Goal: Task Accomplishment & Management: Complete application form

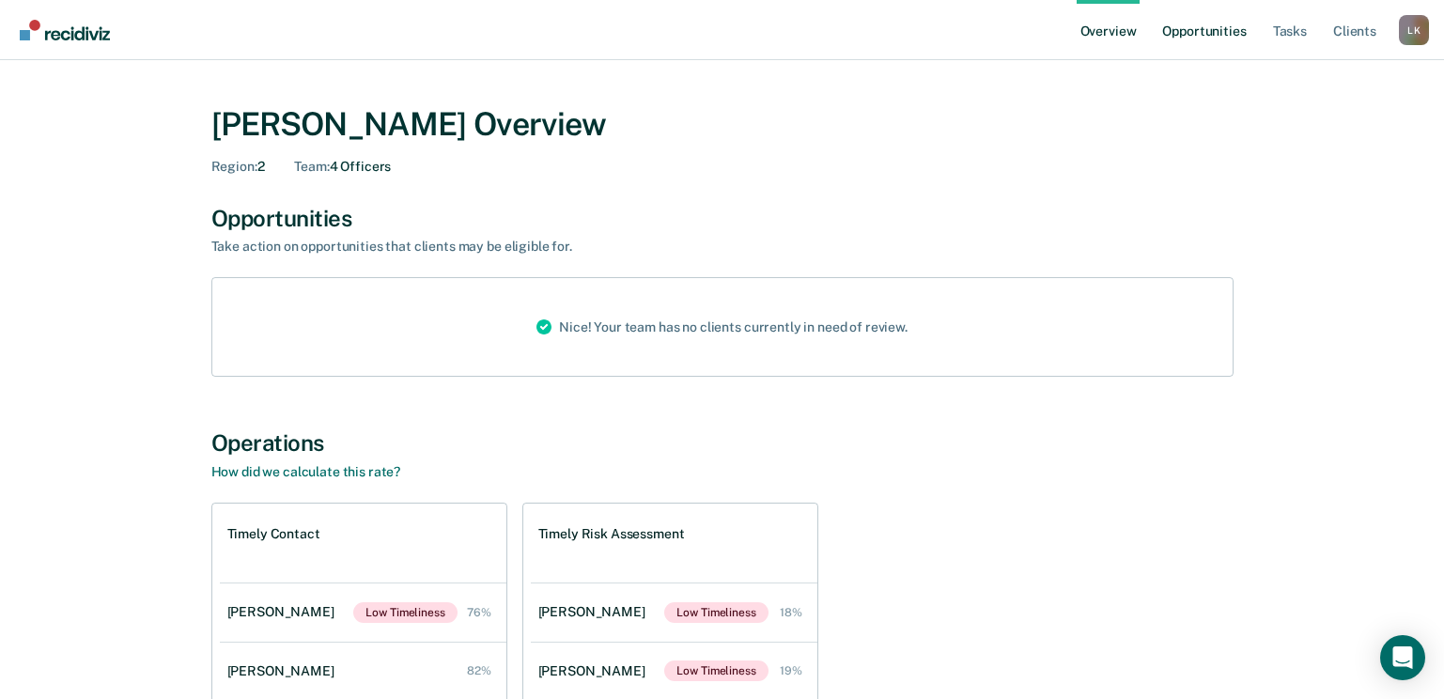
click at [1186, 24] on link "Opportunities" at bounding box center [1203, 30] width 91 height 60
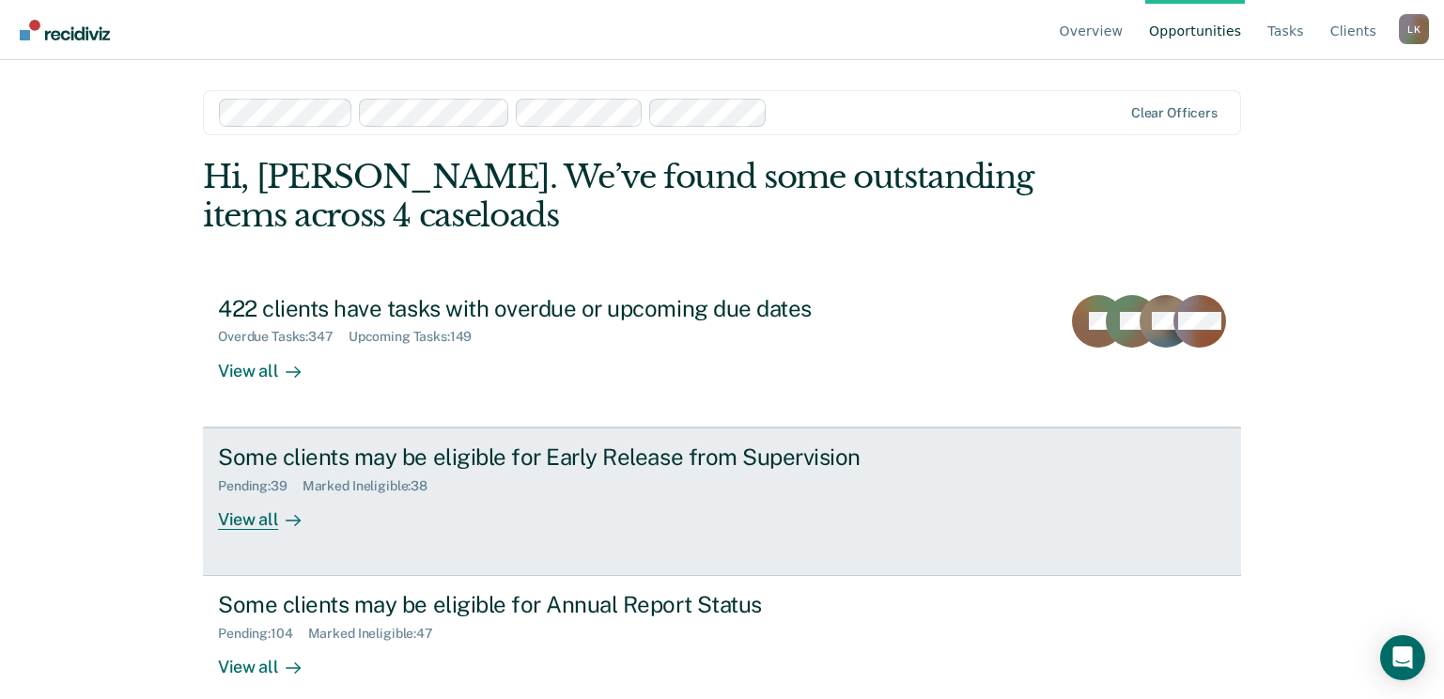
scroll to position [24, 0]
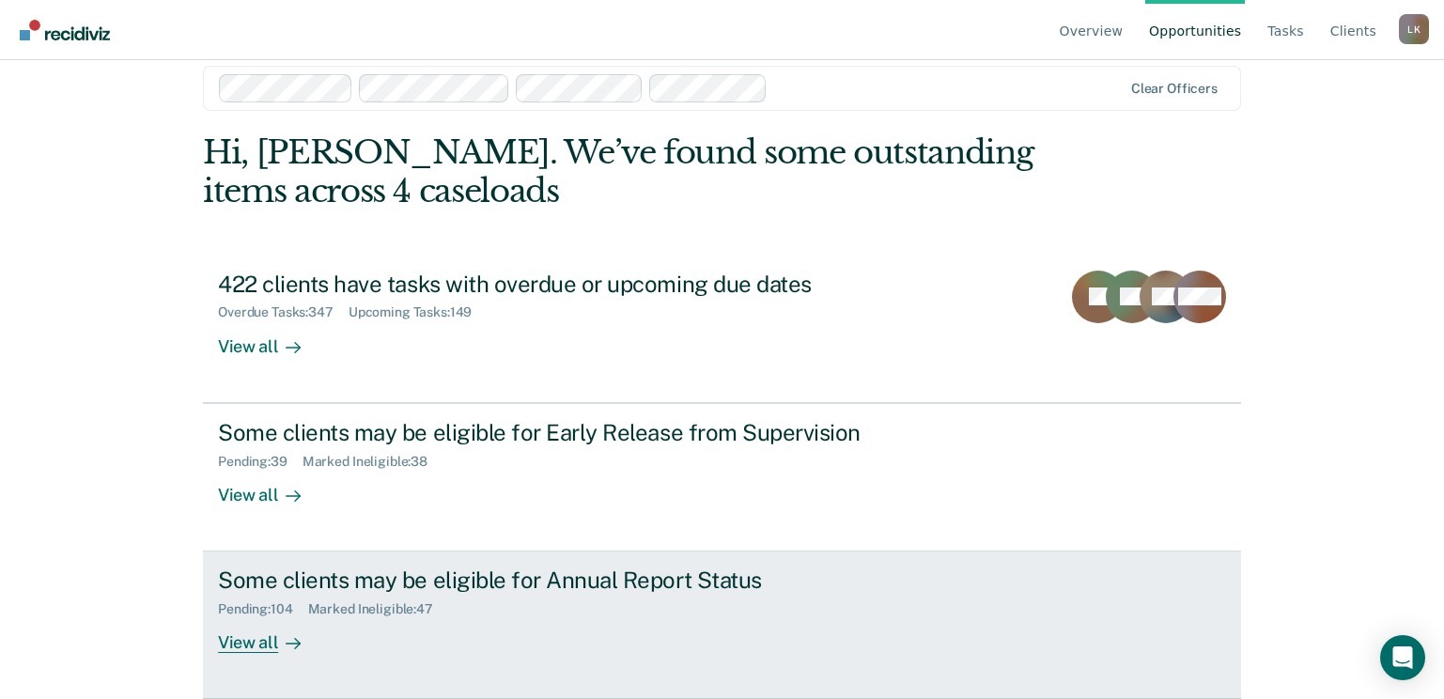
click at [233, 642] on div "View all" at bounding box center [270, 635] width 105 height 37
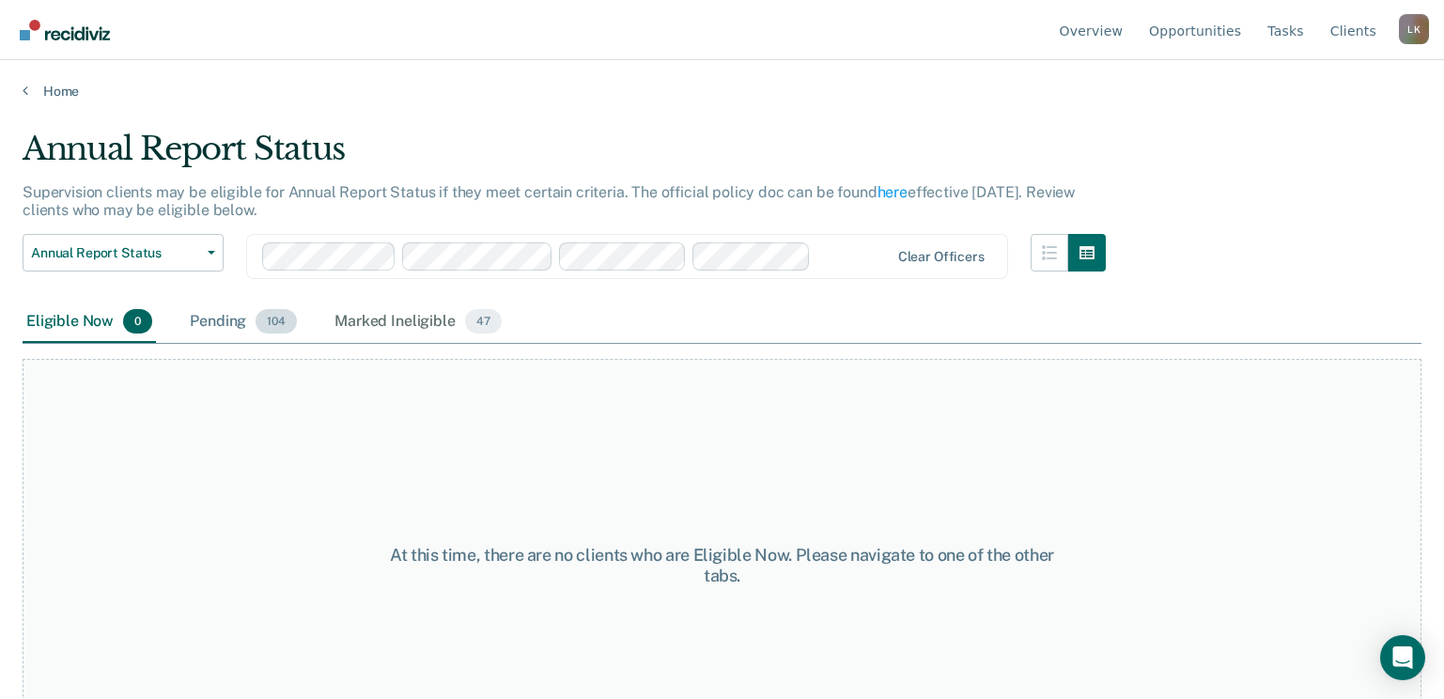
click at [209, 327] on div "Pending 104" at bounding box center [243, 322] width 115 height 41
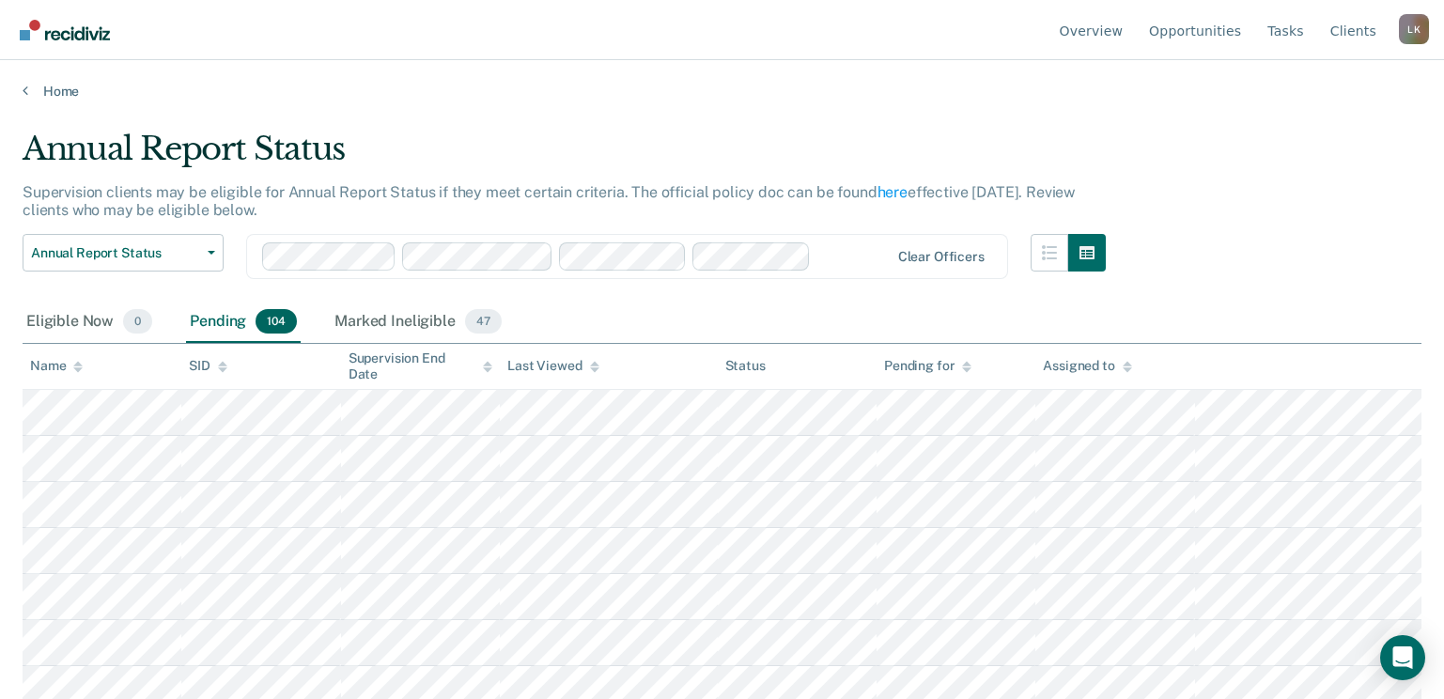
click at [81, 364] on icon at bounding box center [77, 364] width 9 height 5
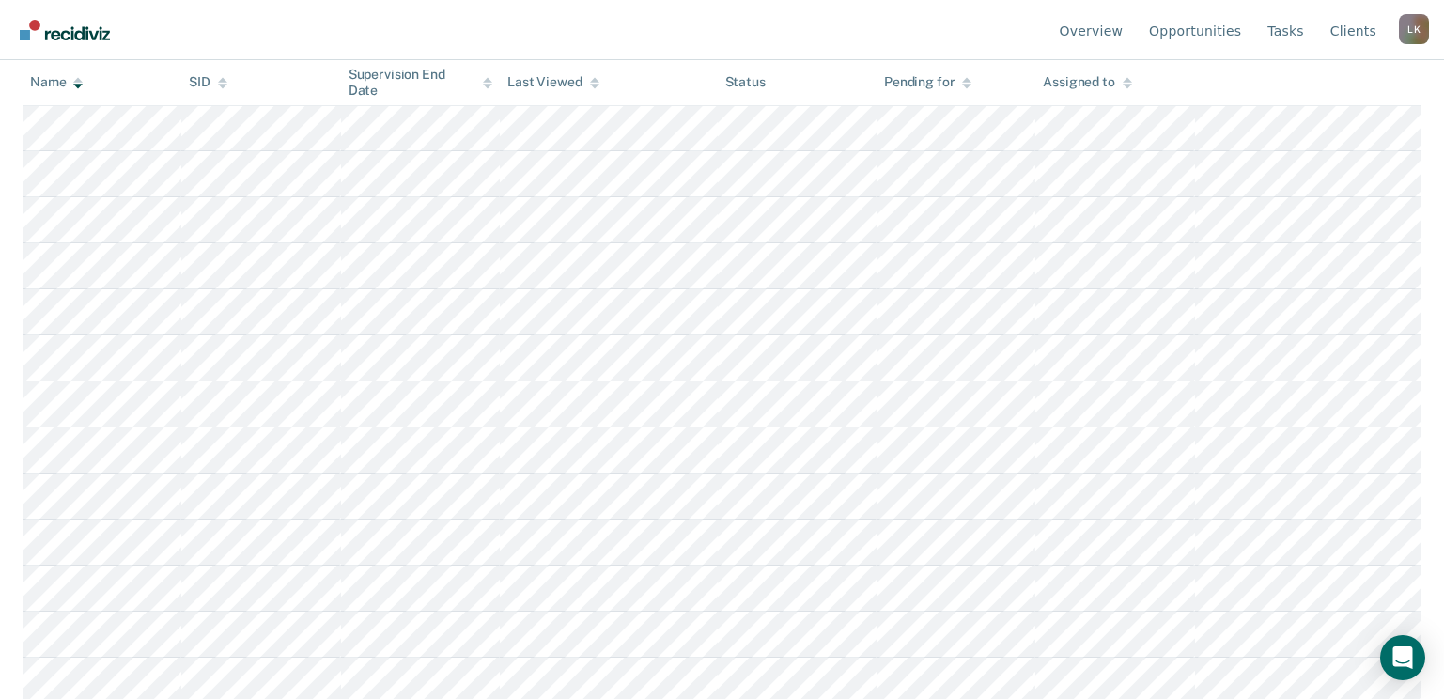
scroll to position [3522, 0]
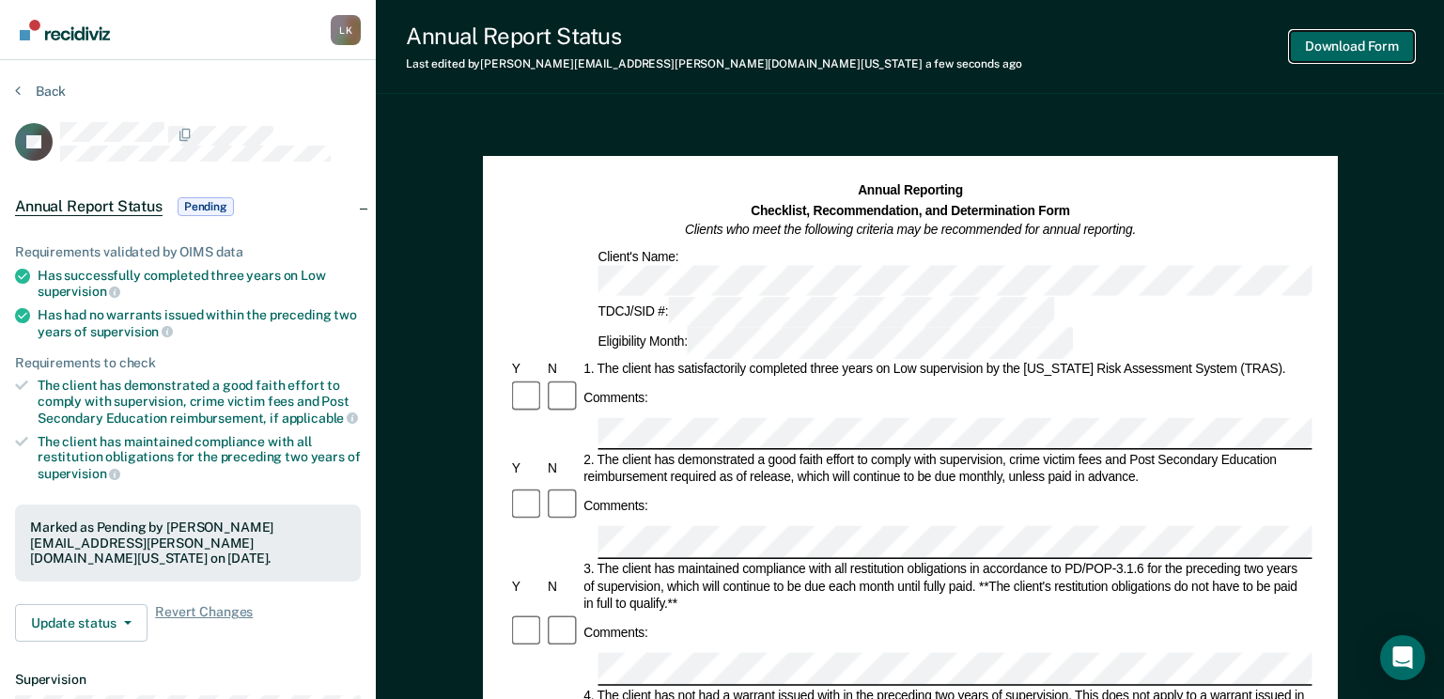
click at [1324, 45] on button "Download Form" at bounding box center [1352, 46] width 124 height 31
